Goal: Task Accomplishment & Management: Manage account settings

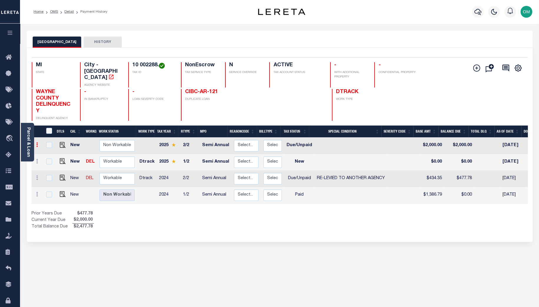
click at [37, 142] on icon at bounding box center [37, 144] width 2 height 5
click at [49, 162] on img at bounding box center [51, 165] width 6 height 6
select select "DUE"
type input "$2,000.00"
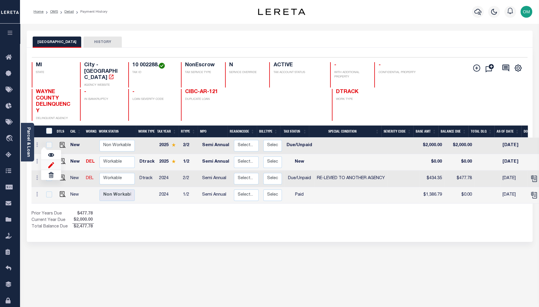
type input "[DATE]"
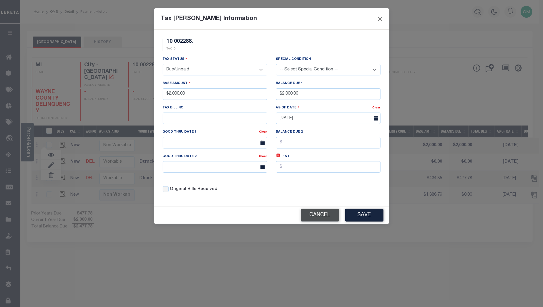
click at [328, 216] on button "Cancel" at bounding box center [320, 215] width 39 height 13
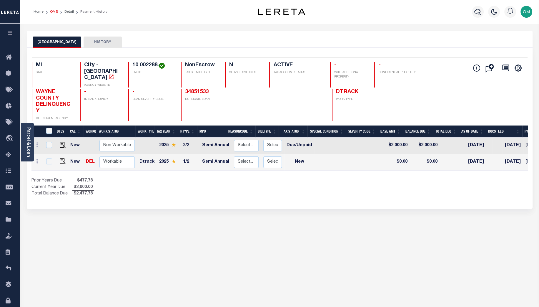
click at [55, 11] on link "OMS" at bounding box center [54, 12] width 8 height 4
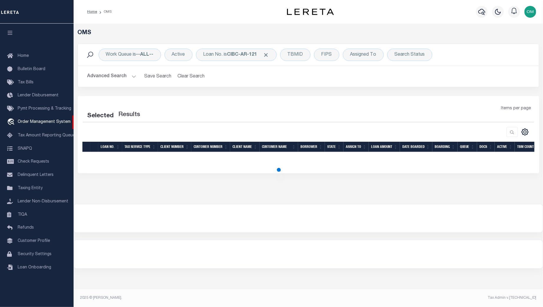
select select "200"
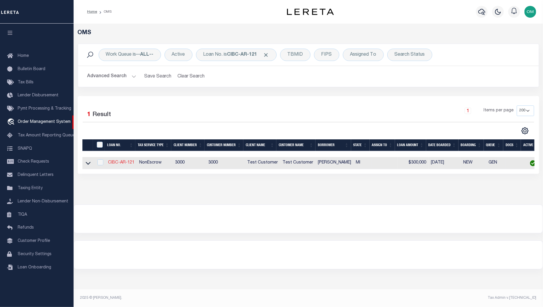
click at [121, 163] on link "CIBC-AR-121" at bounding box center [121, 162] width 26 height 4
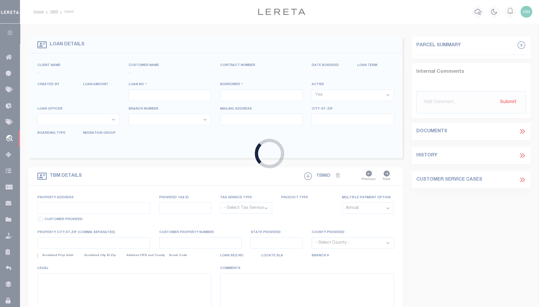
type input "CIBC-AR-121"
type input "JEREMY SMITH"
select select
type input "2517 TAYLOR ST"
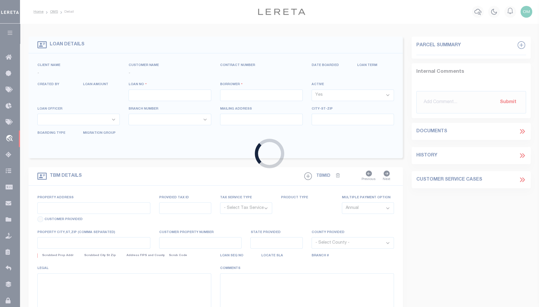
type input "DETROIT MI 48206-2089"
type input "09/14/2025"
select select "10"
select select "NonEscrow"
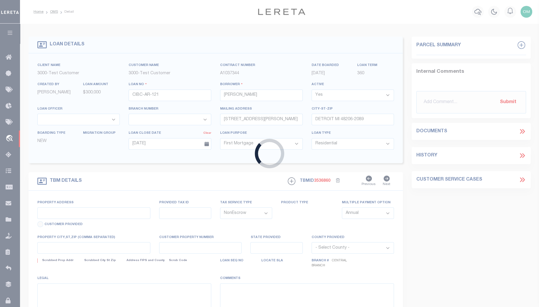
select select "25317"
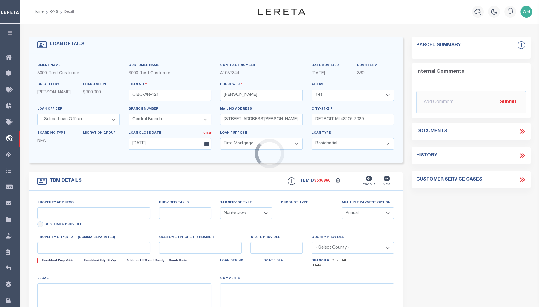
type input "2517 TAYLOR ST"
type input "DETROIT MI 48206-2089"
type input "MI"
select select "2"
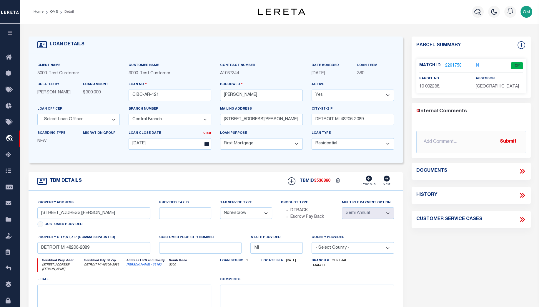
click at [454, 63] on link "2261758" at bounding box center [453, 66] width 16 height 6
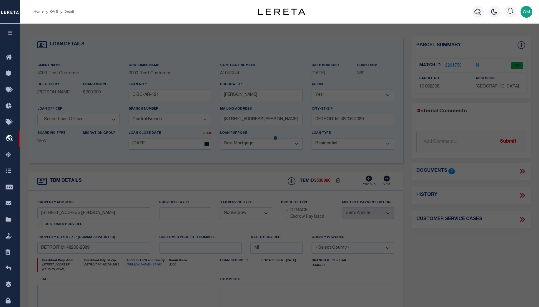
checkbox input "false"
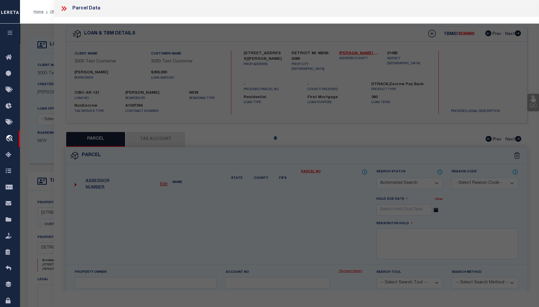
select select "CP"
type input "IVEY HOMES INC"
select select "ATL"
select select "ADD"
type input "2517 TAYLOR ST"
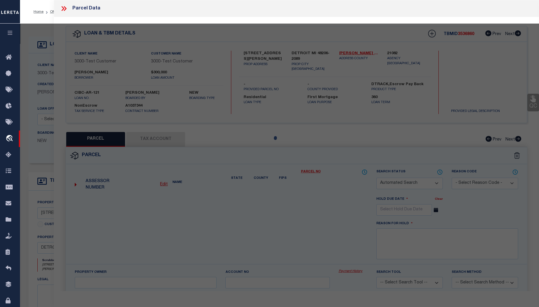
type input "DETROIT, MI 48206"
type textarea "S TAYLOR 135 JOY FARM SUB L32 P39-40 PLATS, W C R 10/99 35 X 127"
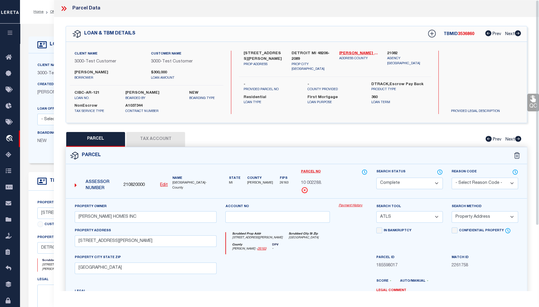
click at [155, 139] on button "Tax Account" at bounding box center [155, 139] width 59 height 15
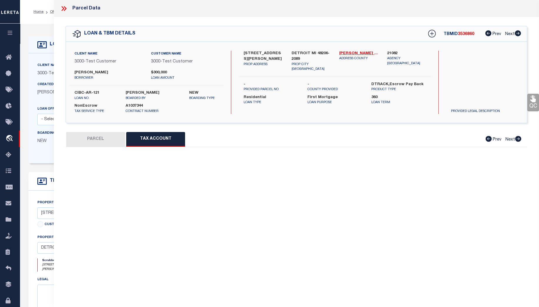
select select "100"
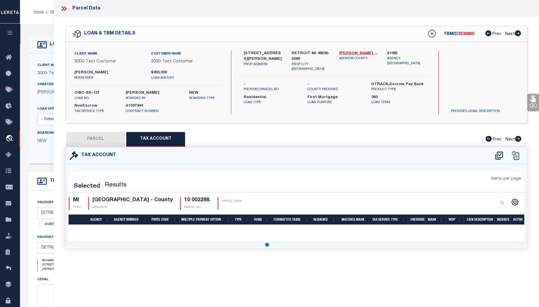
select select "100"
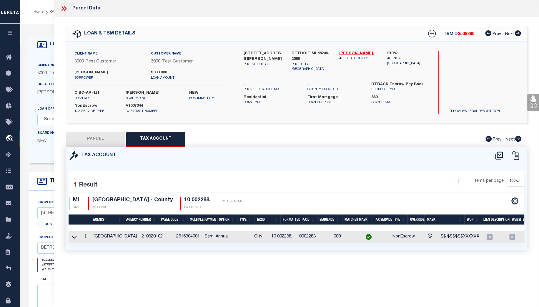
click at [88, 237] on link at bounding box center [85, 236] width 6 height 5
click at [92, 244] on icon "" at bounding box center [92, 245] width 4 height 4
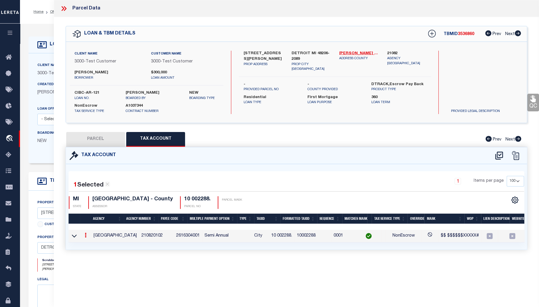
type textarea "8/11/2024 - Per website taxes are delinquent and it is re-levied to Wayne Count…"
type input "10 002288."
type textarea "$$ $$$$$$XXXXX#"
checkbox input "true"
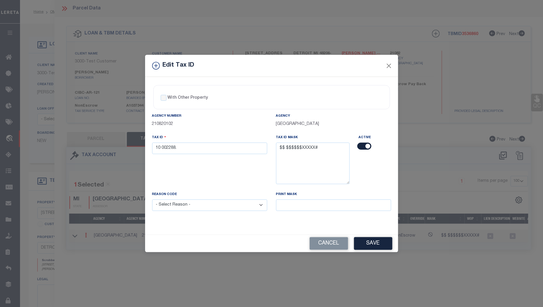
click at [185, 98] on label "With Other Property" at bounding box center [188, 98] width 40 height 6
click at [167, 98] on input "With Other Property" at bounding box center [164, 98] width 6 height 6
checkbox input "true"
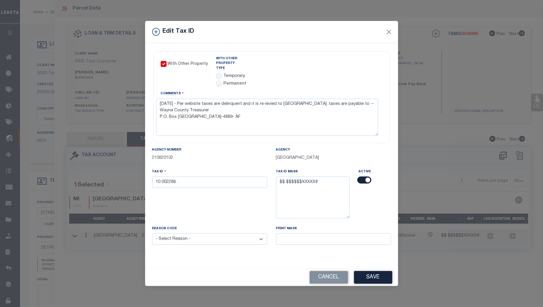
click at [233, 73] on label "Temporary" at bounding box center [234, 76] width 22 height 6
click at [233, 75] on label "Temporary" at bounding box center [234, 76] width 22 height 6
click at [218, 73] on input "radio" at bounding box center [219, 76] width 6 height 6
radio input "true"
click at [370, 273] on button "Save" at bounding box center [373, 277] width 38 height 13
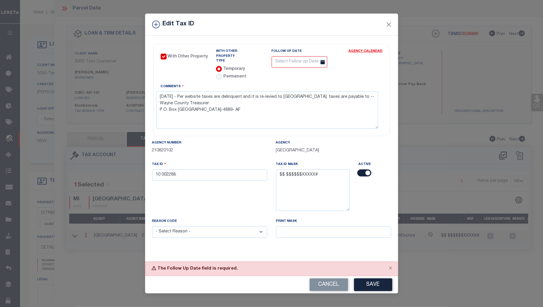
click at [299, 64] on input "text" at bounding box center [300, 61] width 56 height 11
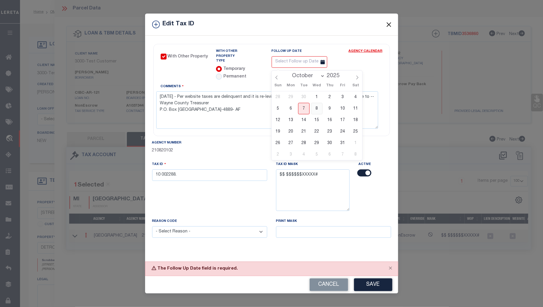
click at [317, 110] on span "8" at bounding box center [316, 108] width 11 height 11
type input "10/08/2025"
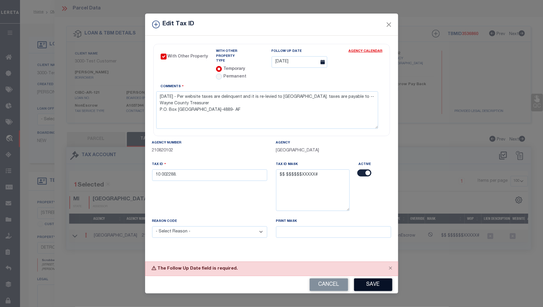
click at [371, 278] on button "Save" at bounding box center [373, 284] width 38 height 13
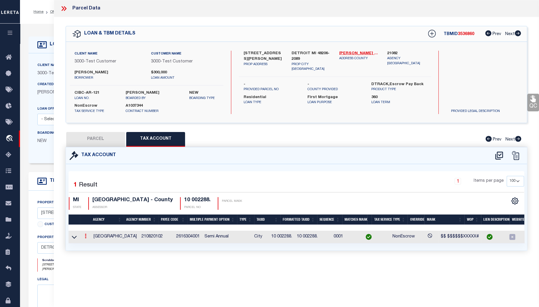
click at [85, 236] on icon at bounding box center [86, 235] width 2 height 5
click at [94, 244] on link at bounding box center [94, 246] width 22 height 10
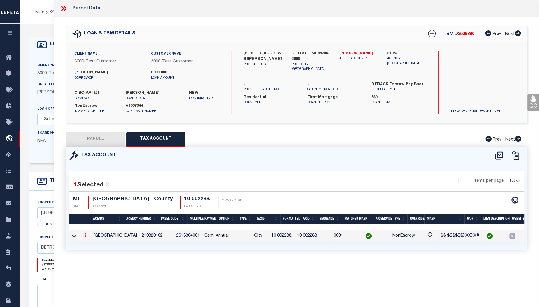
checkbox input "true"
radio input "true"
type input "10/08/2025"
type textarea "8/11/2024 - Per website taxes are delinquent and it is re-levied to Wayne Count…"
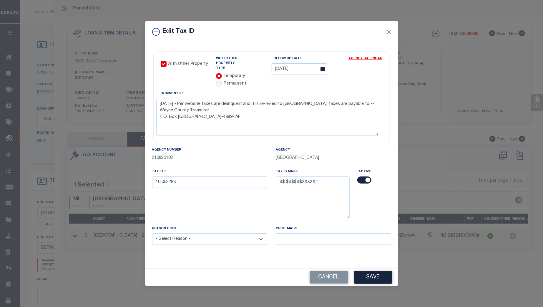
click at [362, 178] on input "checkbox" at bounding box center [364, 179] width 14 height 7
checkbox input "false"
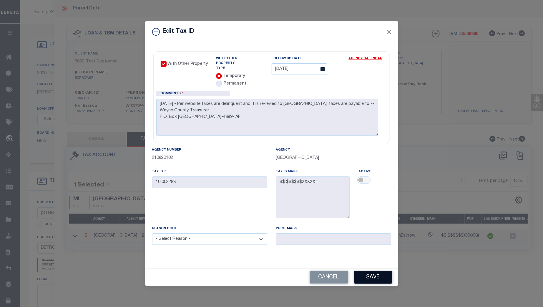
click at [384, 275] on button "Save" at bounding box center [373, 277] width 38 height 13
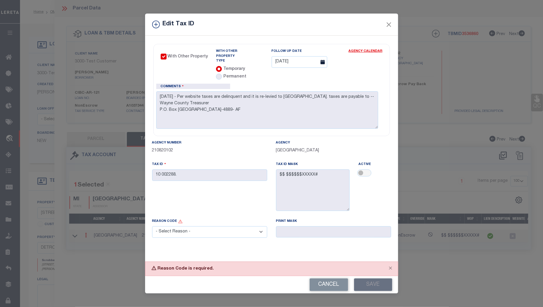
click at [231, 232] on select "- Select Reason - 099 - Other (Provide additional detail) ACT - Agency Changed …" at bounding box center [209, 231] width 115 height 11
select select "ACT"
click at [152, 226] on select "- Select Reason - 099 - Other (Provide additional detail) ACT - Agency Changed …" at bounding box center [209, 231] width 115 height 11
click at [371, 278] on button "Save" at bounding box center [373, 284] width 38 height 13
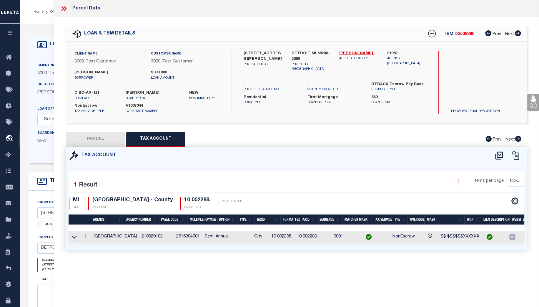
click at [65, 9] on icon at bounding box center [64, 9] width 8 height 8
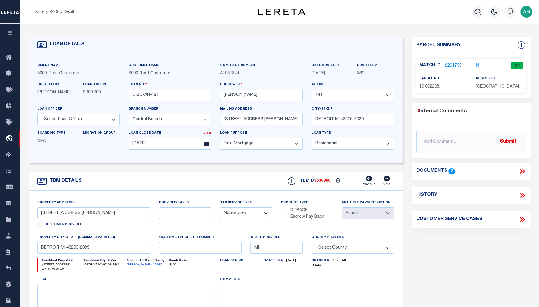
click at [455, 59] on div "Match ID 2261758 N CP parcel no 10 002288." at bounding box center [472, 76] width 110 height 35
click at [454, 63] on link "2261758" at bounding box center [453, 66] width 16 height 6
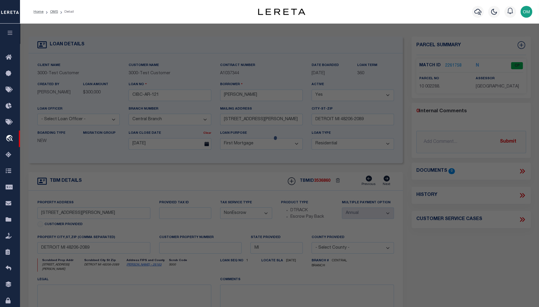
select select "AS"
select select
checkbox input "false"
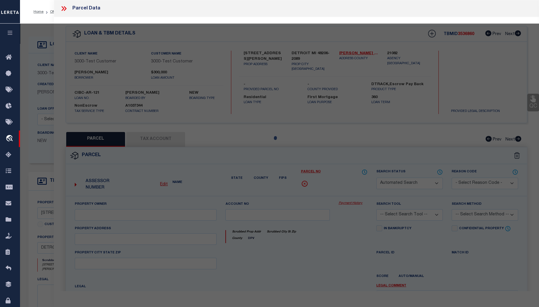
select select "CP"
type input "IVEY HOMES INC"
select select "ATL"
select select "ADD"
type input "2517 TAYLOR ST"
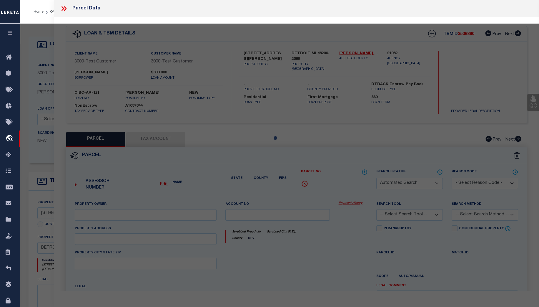
type input "DETROIT, MI 48206"
type textarea "S TAYLOR 135 JOY FARM SUB L32 P39-40 PLATS, W C R 10/99 35 X 127"
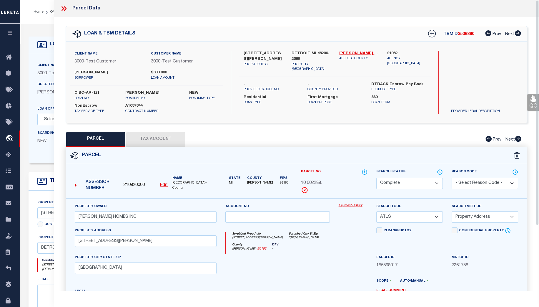
click at [163, 138] on button "Tax Account" at bounding box center [155, 139] width 59 height 15
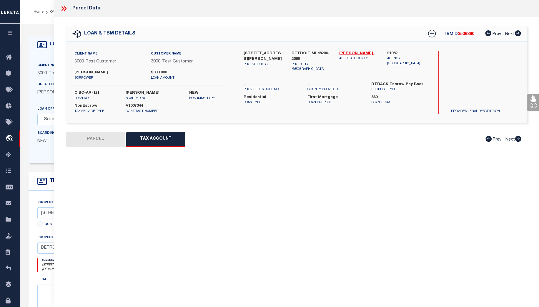
select select "100"
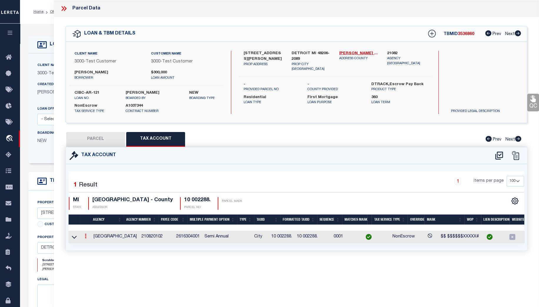
click at [87, 235] on link at bounding box center [85, 236] width 6 height 5
click at [93, 244] on icon "" at bounding box center [92, 245] width 4 height 4
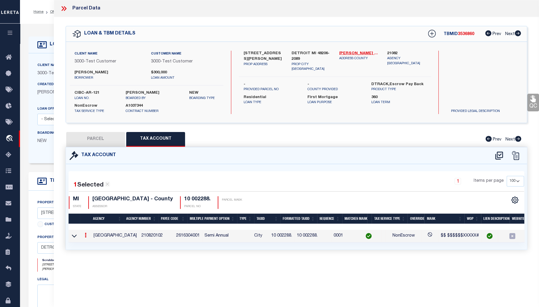
type textarea "8/11/2024 - Per website taxes are delinquent and it is re-levied to Wayne Count…"
checkbox input "false"
select select "ACT"
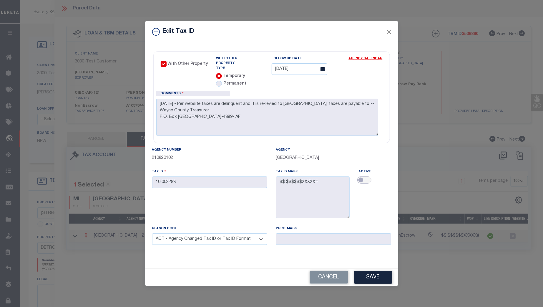
click at [365, 177] on input "checkbox" at bounding box center [364, 179] width 14 height 7
checkbox input "true"
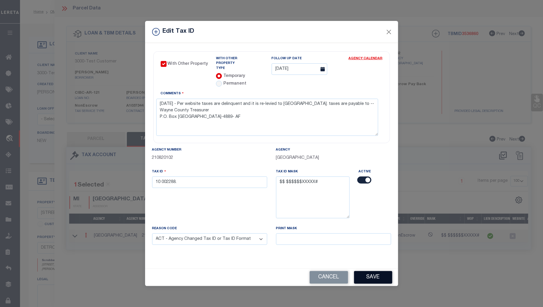
click at [378, 275] on button "Save" at bounding box center [373, 277] width 38 height 13
click at [367, 59] on link "Agency Calendar" at bounding box center [366, 59] width 34 height 7
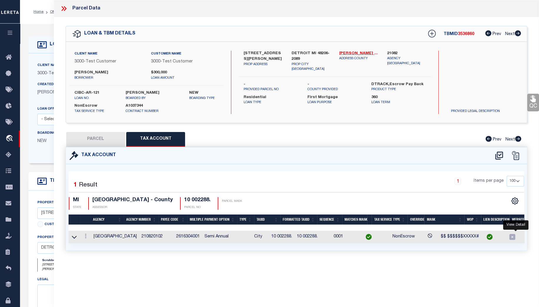
click at [530, 236] on icon at bounding box center [533, 237] width 6 height 6
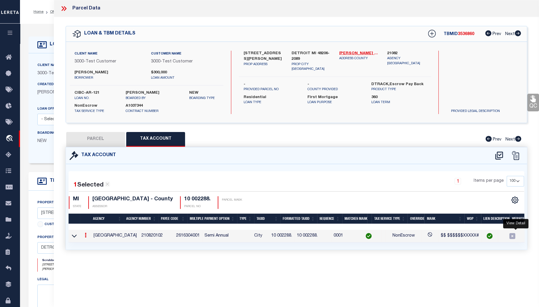
click at [64, 6] on icon at bounding box center [64, 9] width 8 height 8
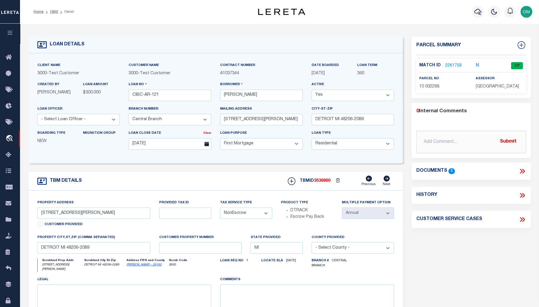
click at [457, 64] on link "2261758" at bounding box center [453, 66] width 16 height 6
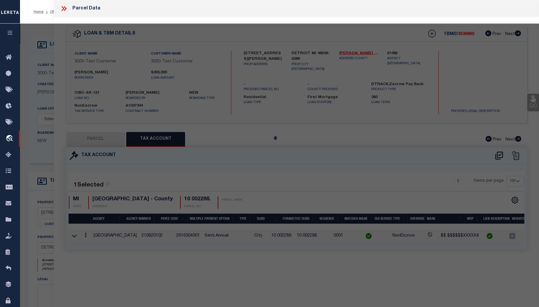
select select "AS"
select select
checkbox input "false"
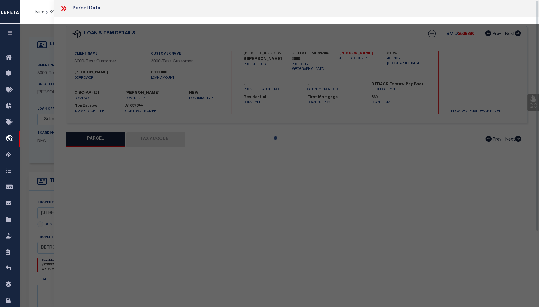
select select "CP"
type input "IVEY HOMES INC"
select select "ATL"
select select "ADD"
type input "2517 TAYLOR ST"
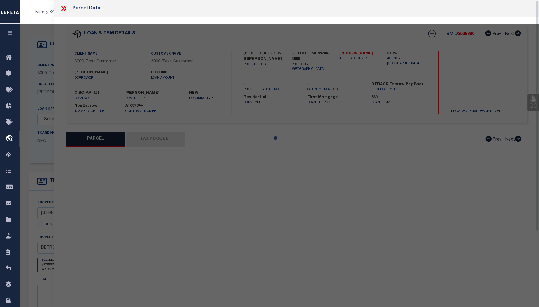
type input "DETROIT, MI 48206"
type textarea "S TAYLOR 135 JOY FARM SUB L32 P39-40 PLATS, W C R 10/99 35 X 127"
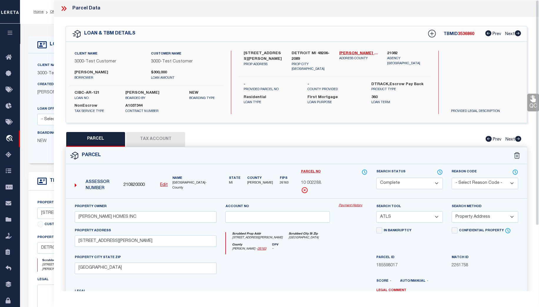
click at [65, 7] on icon at bounding box center [64, 9] width 8 height 8
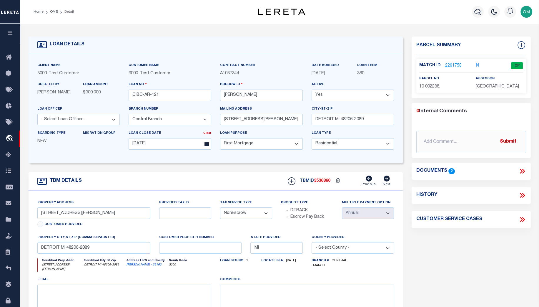
drag, startPoint x: 289, startPoint y: 42, endPoint x: 236, endPoint y: 6, distance: 64.2
click at [286, 41] on div "LOAN DETAILS" at bounding box center [216, 45] width 375 height 17
click at [453, 64] on link "2261758" at bounding box center [453, 66] width 16 height 6
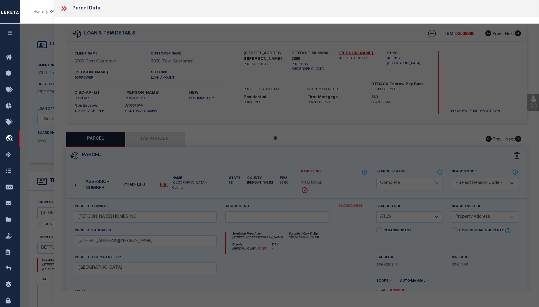
select select "AS"
select select
checkbox input "false"
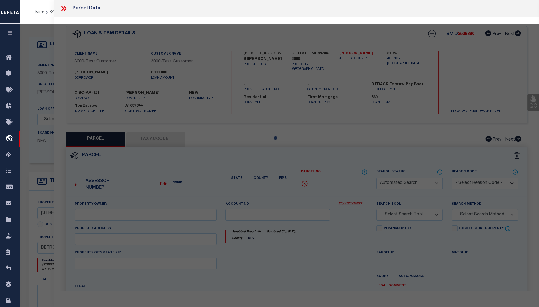
select select "CP"
type input "IVEY HOMES INC"
select select "ATL"
select select "ADD"
type input "2517 TAYLOR ST"
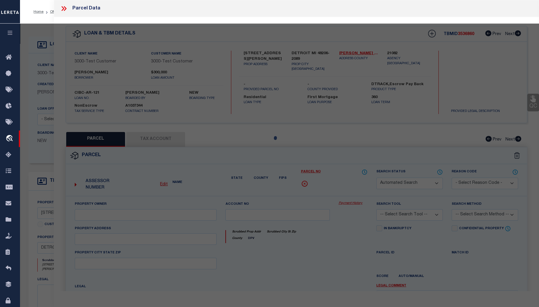
type input "DETROIT, MI 48206"
type textarea "S TAYLOR 135 JOY FARM SUB L32 P39-40 PLATS, W C R 10/99 35 X 127"
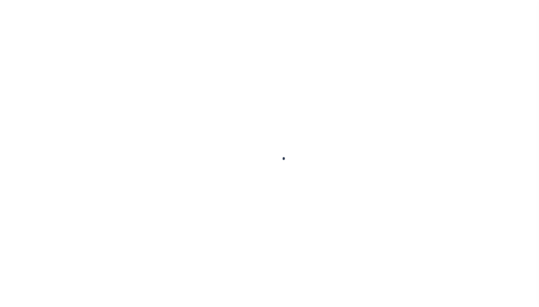
select select
checkbox input "false"
type input "2"
